Goal: Find specific page/section: Locate a particular part of the current website

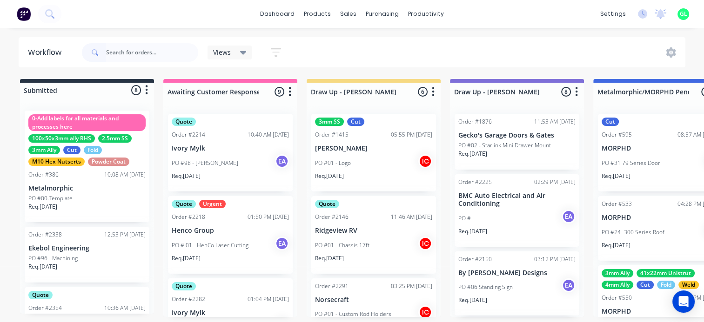
scroll to position [369, 0]
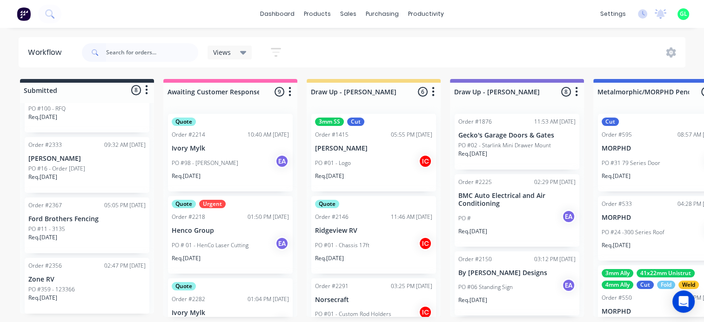
click at [135, 53] on input "text" at bounding box center [152, 52] width 92 height 19
type input "anvil"
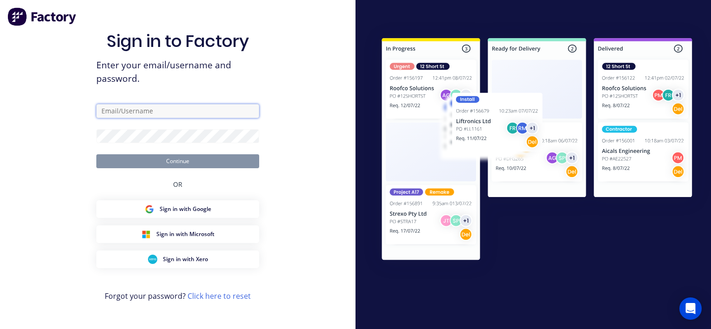
type input "[PERSON_NAME][EMAIL_ADDRESS][DOMAIN_NAME]"
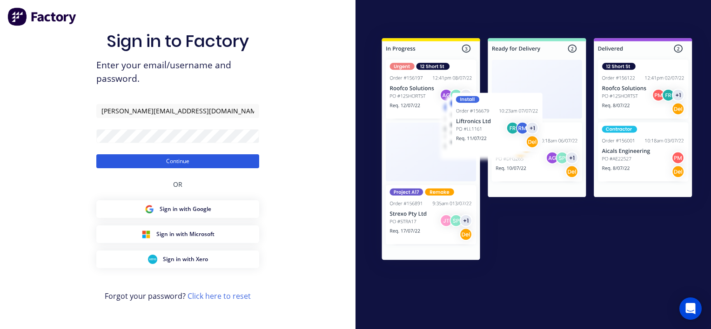
click at [180, 162] on button "Continue" at bounding box center [177, 161] width 163 height 14
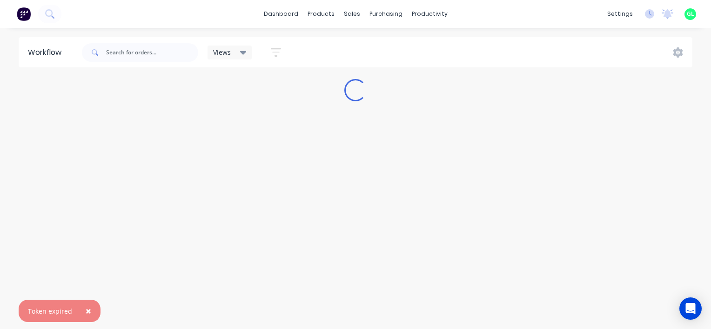
click at [86, 312] on span "×" at bounding box center [89, 311] width 6 height 13
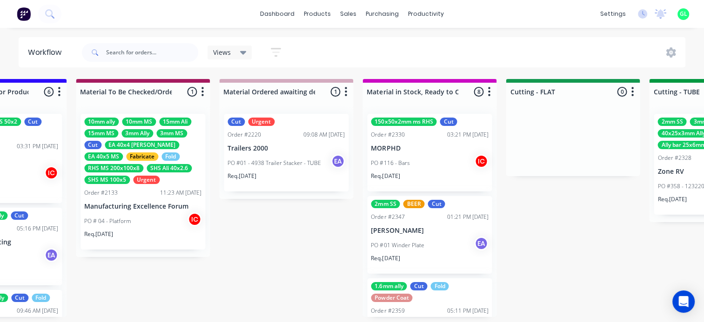
scroll to position [0, 1417]
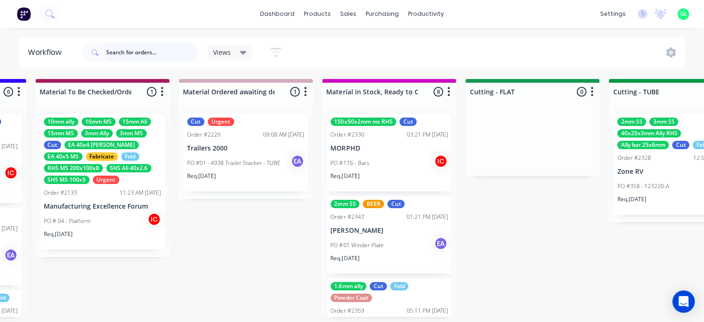
click at [151, 61] on input "text" at bounding box center [152, 52] width 92 height 19
type input "avil"
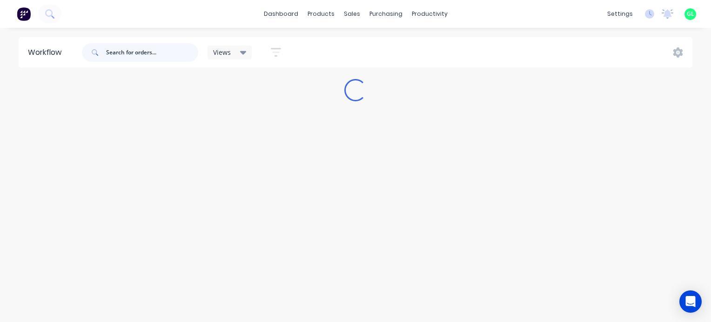
scroll to position [0, 0]
type input "[PERSON_NAME]"
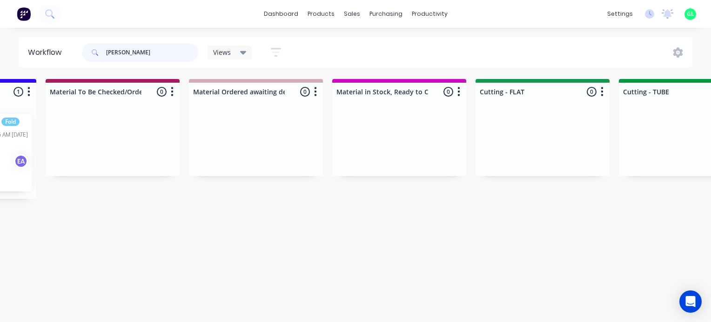
scroll to position [0, 1297]
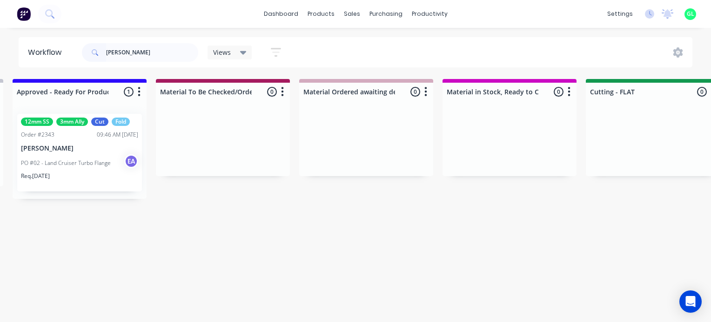
click at [113, 164] on div "PO #02 - Land Cruiser Turbo Flange EA" at bounding box center [79, 163] width 117 height 18
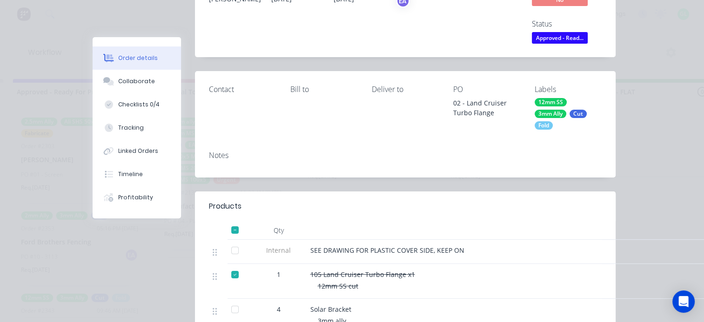
scroll to position [0, 0]
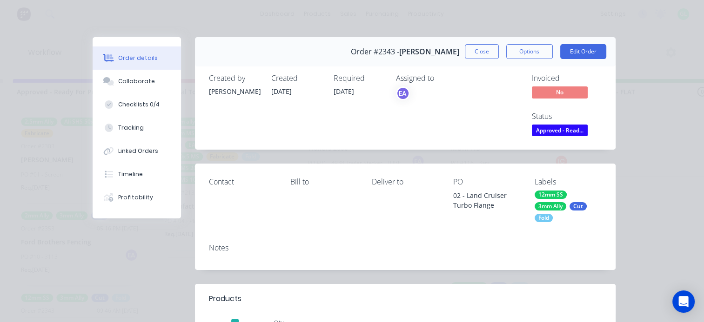
click at [482, 40] on div "Order #2343 - [PERSON_NAME] Close Options Edit Order" at bounding box center [405, 51] width 421 height 29
click at [474, 47] on button "Close" at bounding box center [482, 51] width 34 height 15
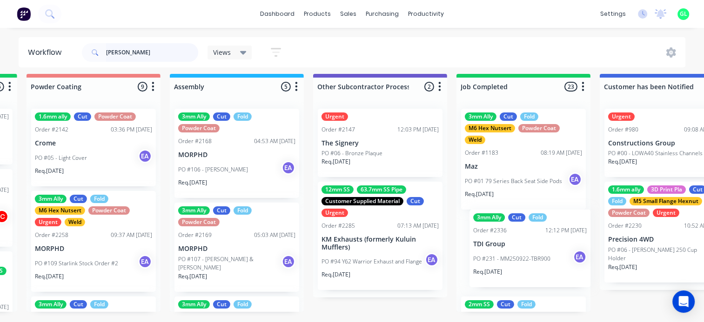
scroll to position [12, 2716]
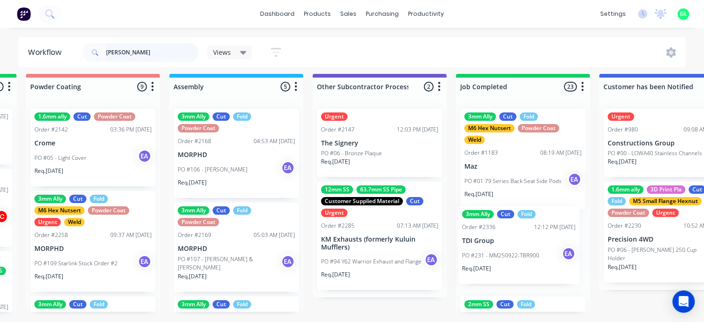
drag, startPoint x: 240, startPoint y: 225, endPoint x: 516, endPoint y: 240, distance: 276.7
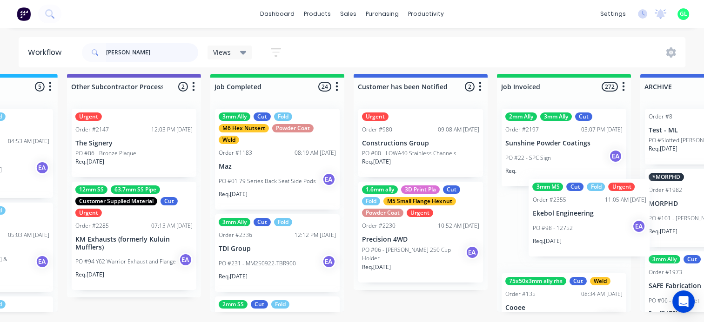
scroll to position [12, 2966]
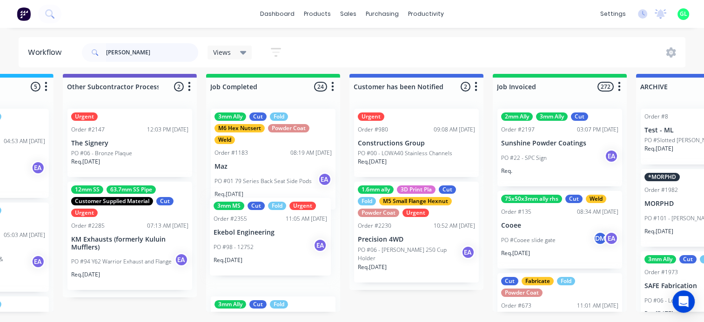
drag, startPoint x: 379, startPoint y: 177, endPoint x: 275, endPoint y: 242, distance: 122.7
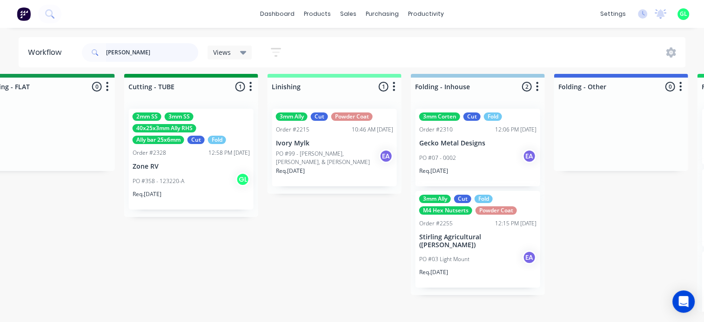
scroll to position [12, 1835]
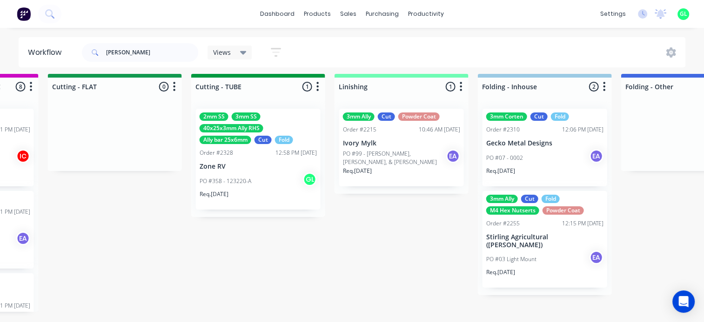
click at [261, 182] on div "PO #358 - 123220-A GL" at bounding box center [258, 182] width 117 height 18
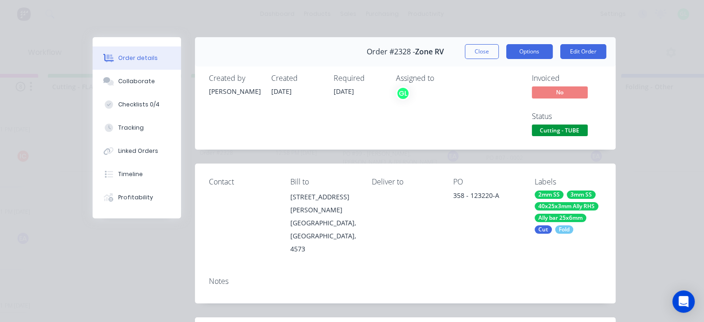
click at [532, 50] on button "Options" at bounding box center [529, 51] width 47 height 15
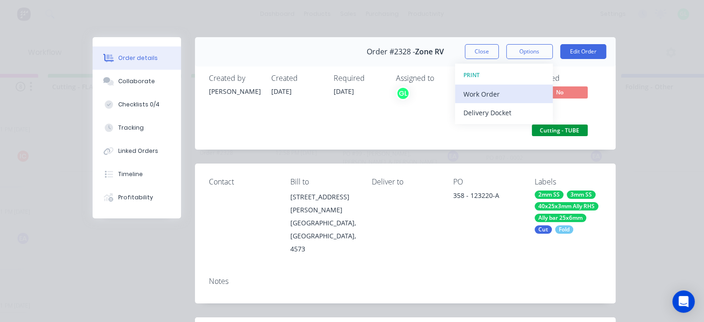
click at [511, 96] on div "Work Order" at bounding box center [503, 93] width 81 height 13
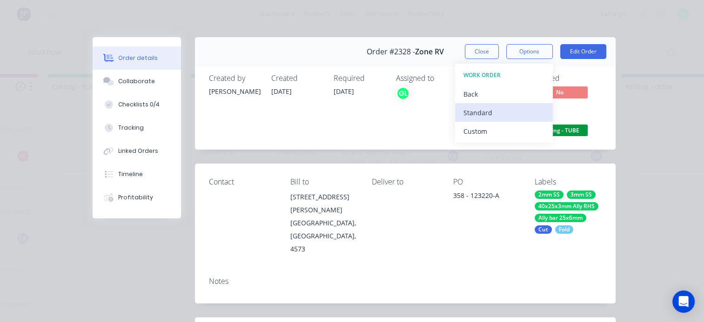
click at [474, 114] on div "Standard" at bounding box center [503, 112] width 81 height 13
